Goal: Obtain resource: Download file/media

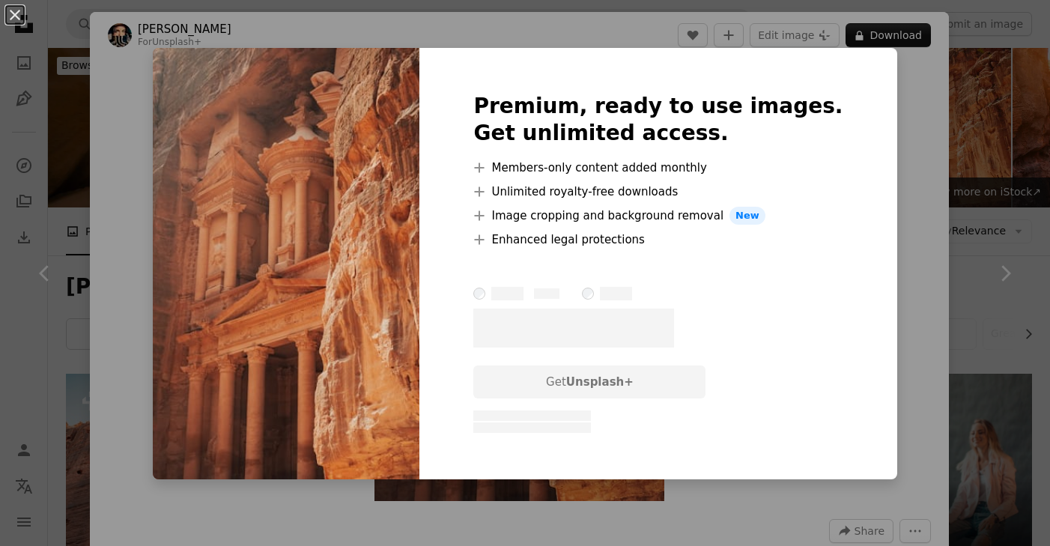
scroll to position [723, 0]
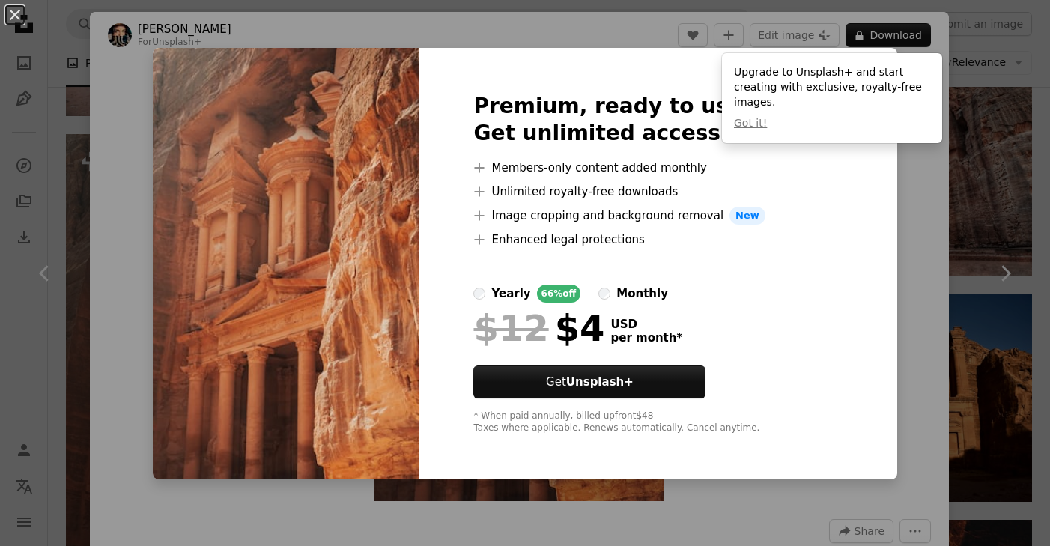
click at [53, 98] on div "An X shape Premium, ready to use images. Get unlimited access. A plus sign Memb…" at bounding box center [525, 273] width 1050 height 546
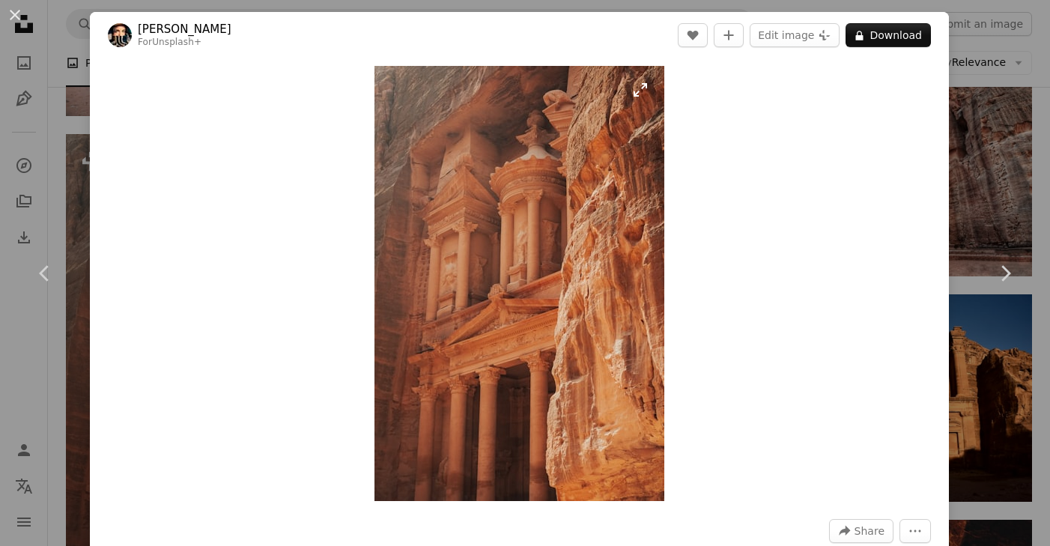
click at [649, 82] on img "Zoom in on this image" at bounding box center [519, 283] width 290 height 435
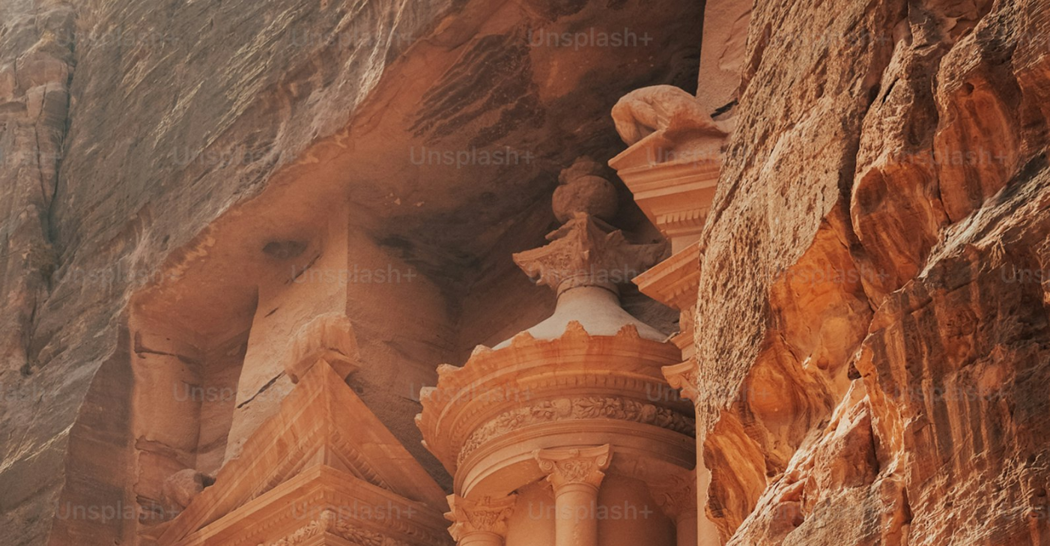
scroll to position [515, 0]
